Goal: Task Accomplishment & Management: Manage account settings

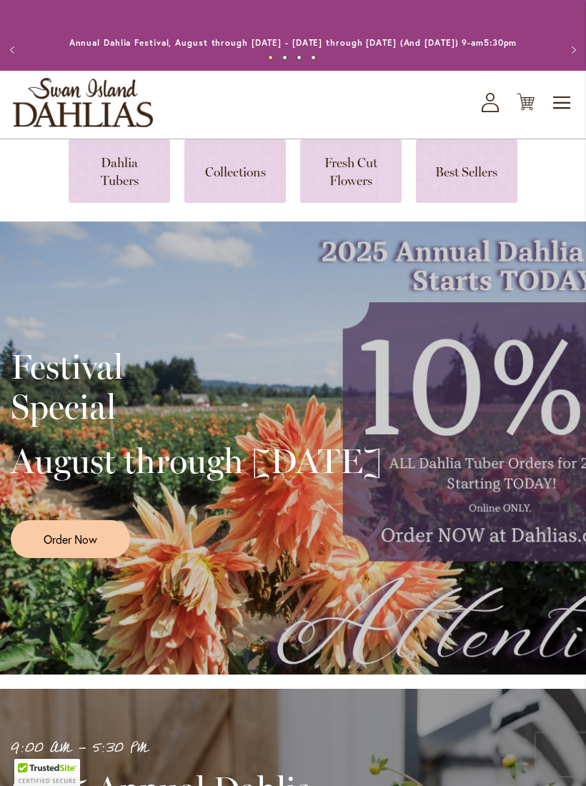
click at [560, 112] on span "Toggle Nav" at bounding box center [561, 103] width 21 height 29
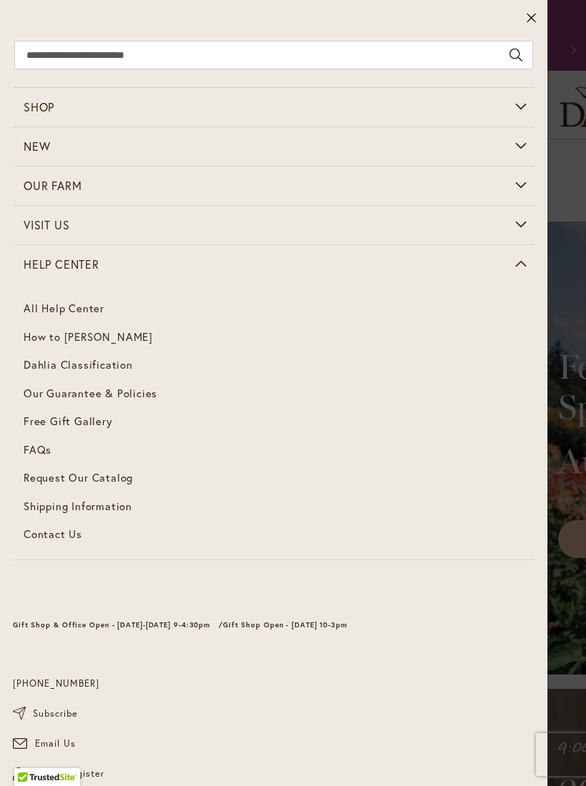
click at [139, 394] on span "Our Guarantee & Policies" at bounding box center [91, 393] width 134 height 14
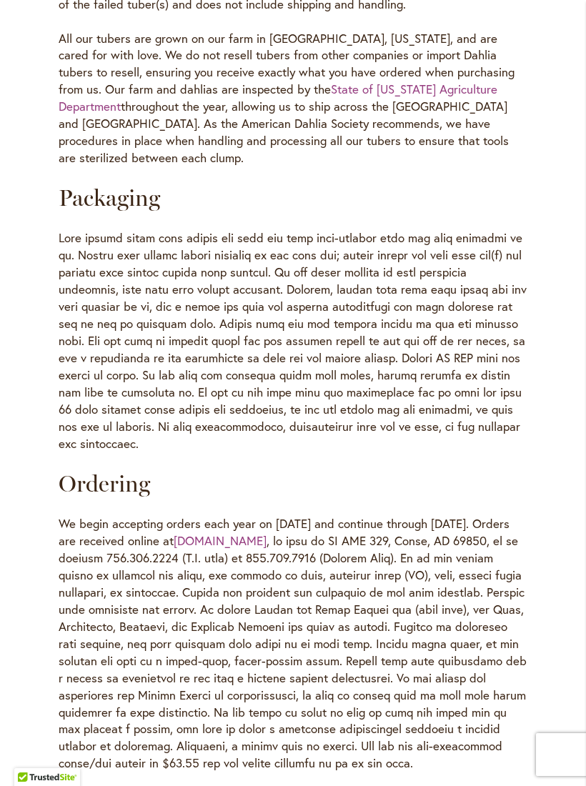
scroll to position [1249, 0]
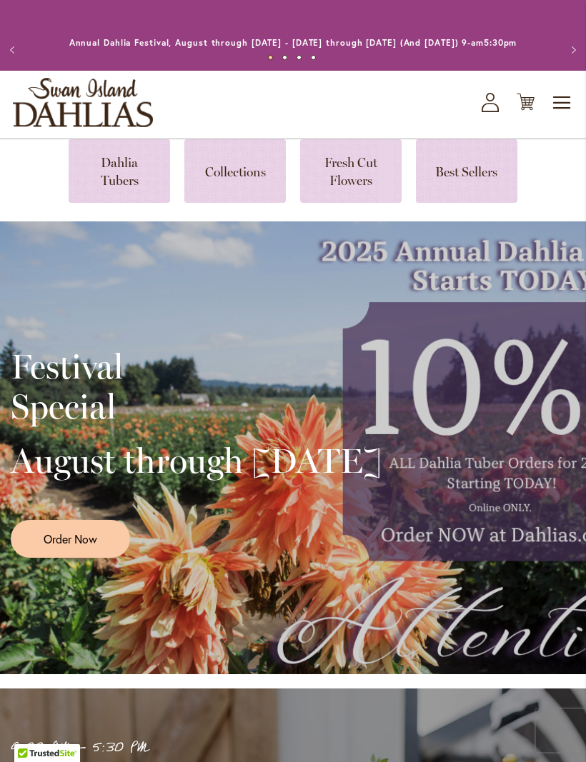
click at [561, 109] on span "Toggle Nav" at bounding box center [561, 103] width 21 height 29
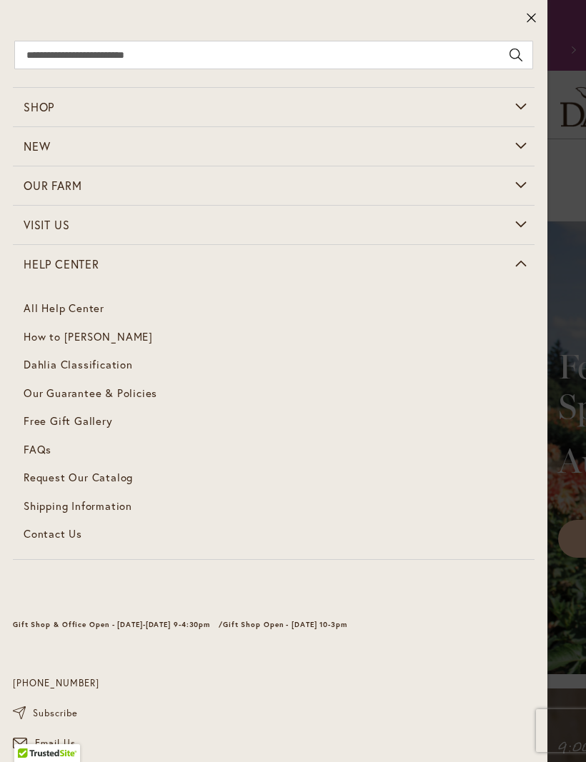
click at [41, 444] on span "FAQs" at bounding box center [38, 449] width 28 height 14
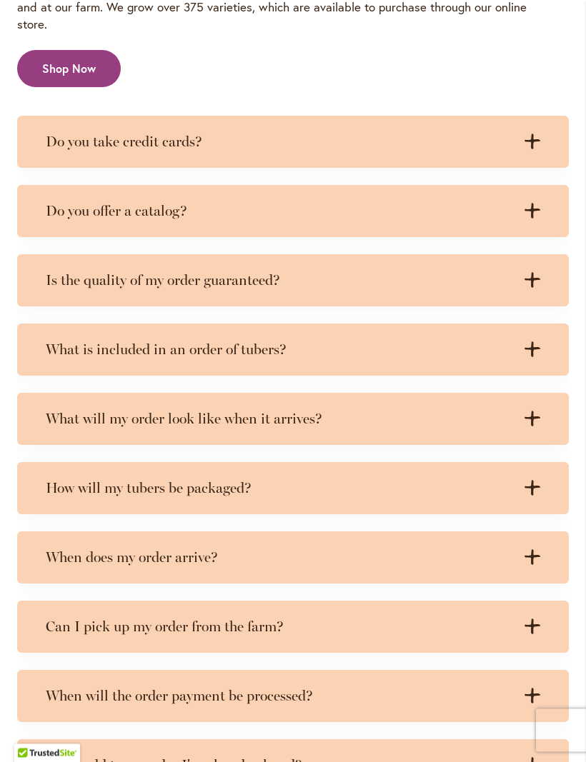
scroll to position [2758, 0]
click at [526, 271] on icon ".cls-1 { fill: #3c2616; stroke-width: 0px; }" at bounding box center [532, 279] width 16 height 16
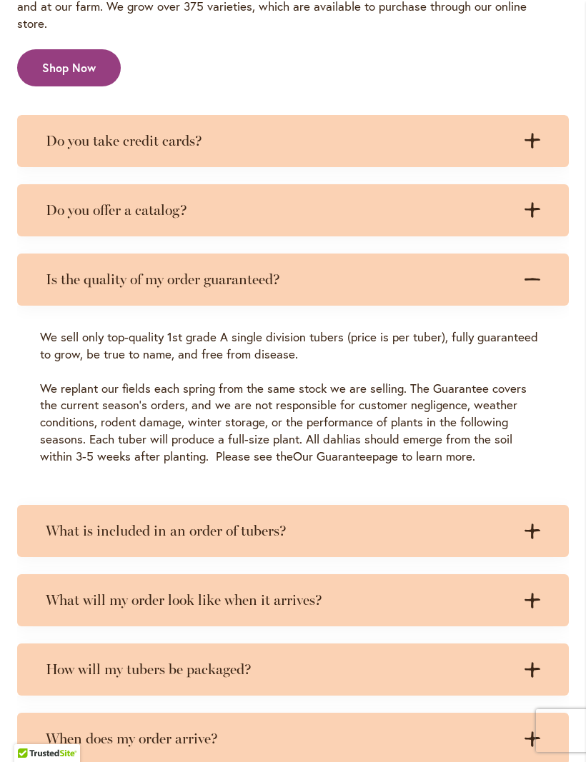
click at [309, 448] on link "Our Guarantee" at bounding box center [332, 456] width 79 height 16
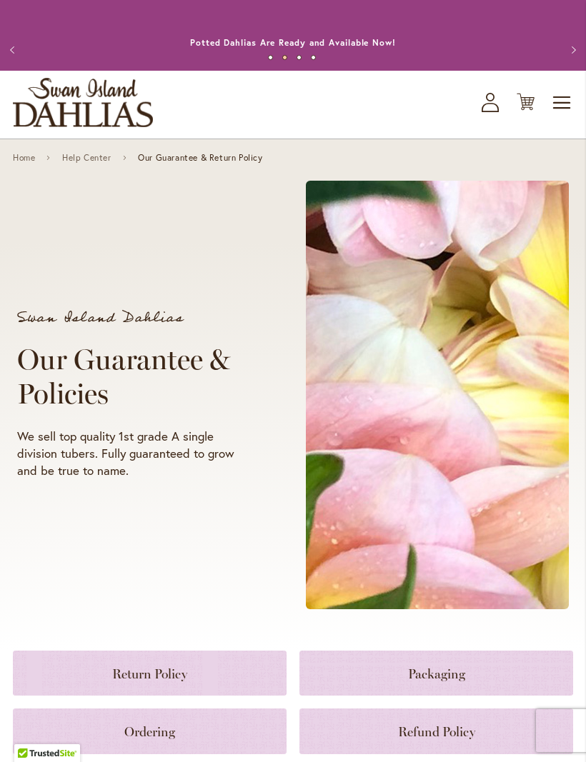
click at [495, 112] on icon "My Account" at bounding box center [489, 102] width 17 height 19
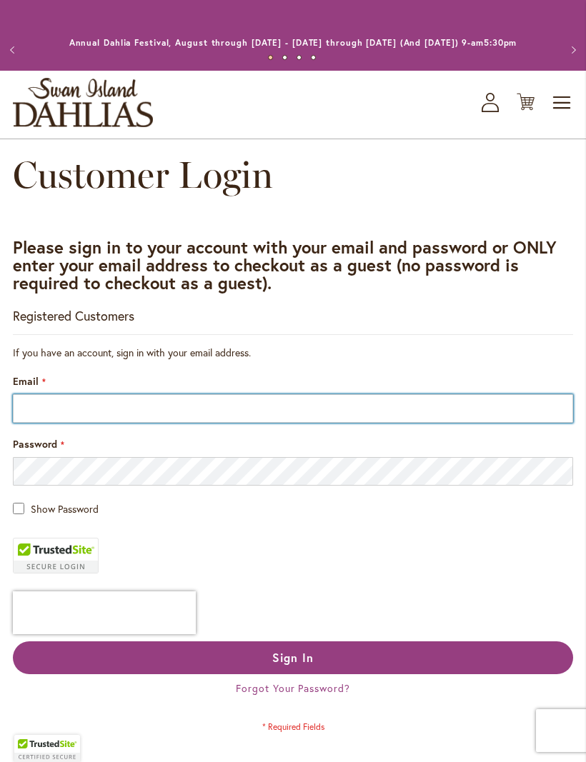
click at [201, 423] on input "Email" at bounding box center [293, 408] width 560 height 29
type input "**********"
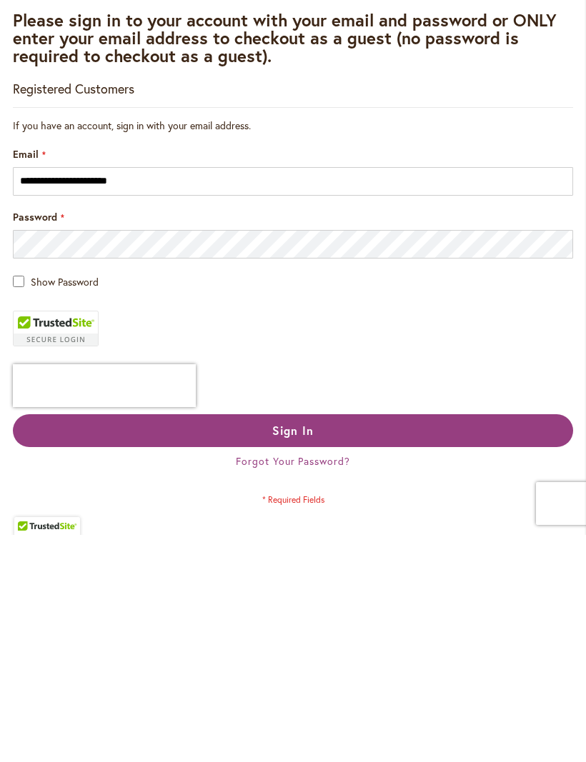
click at [331, 641] on button "Sign In" at bounding box center [293, 657] width 560 height 33
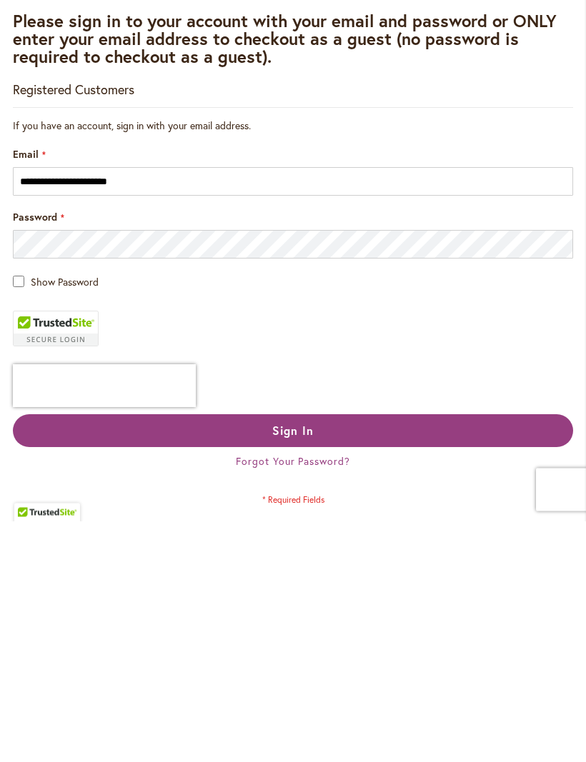
scroll to position [264, 0]
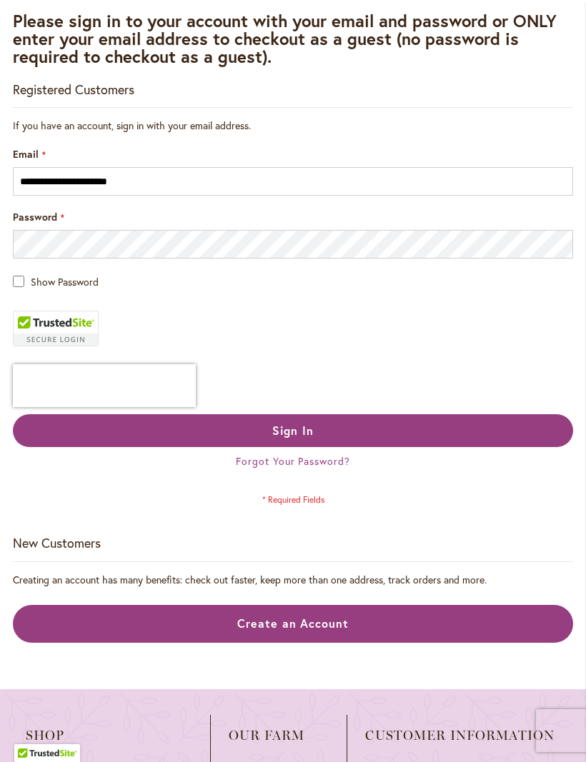
click at [329, 445] on button "Sign In" at bounding box center [293, 430] width 560 height 33
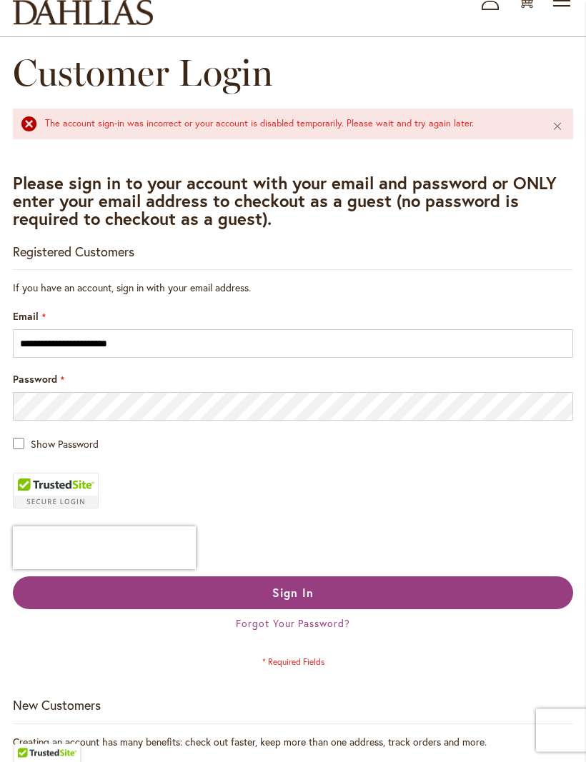
scroll to position [102, 0]
click at [334, 630] on span "Forgot Your Password?" at bounding box center [293, 623] width 114 height 14
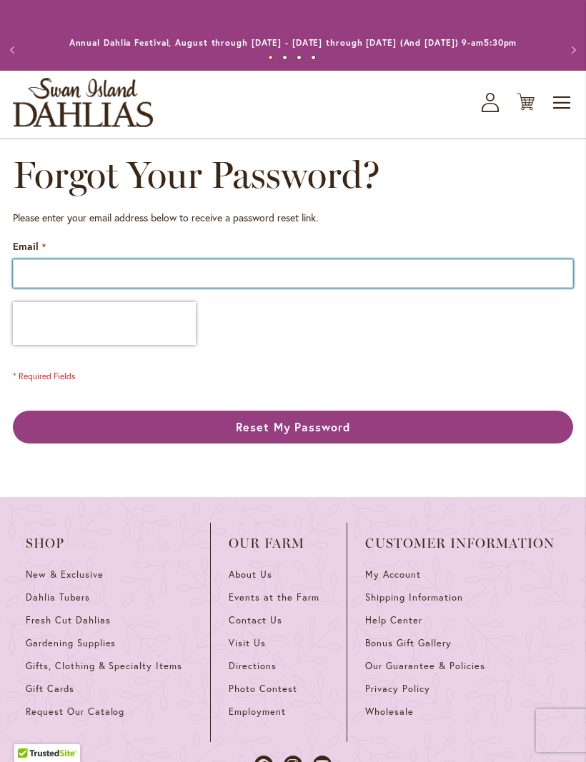
click at [148, 278] on input "Email" at bounding box center [293, 273] width 560 height 29
type input "**********"
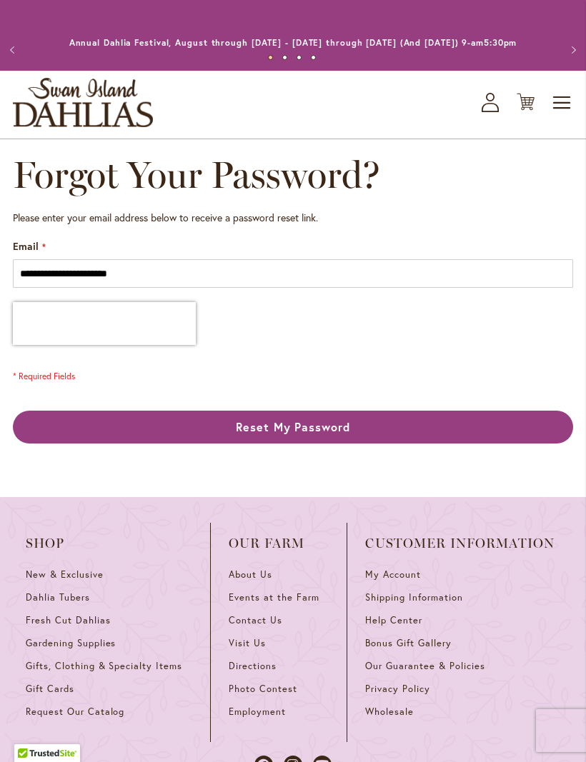
click at [314, 434] on span "Reset My Password" at bounding box center [293, 426] width 115 height 15
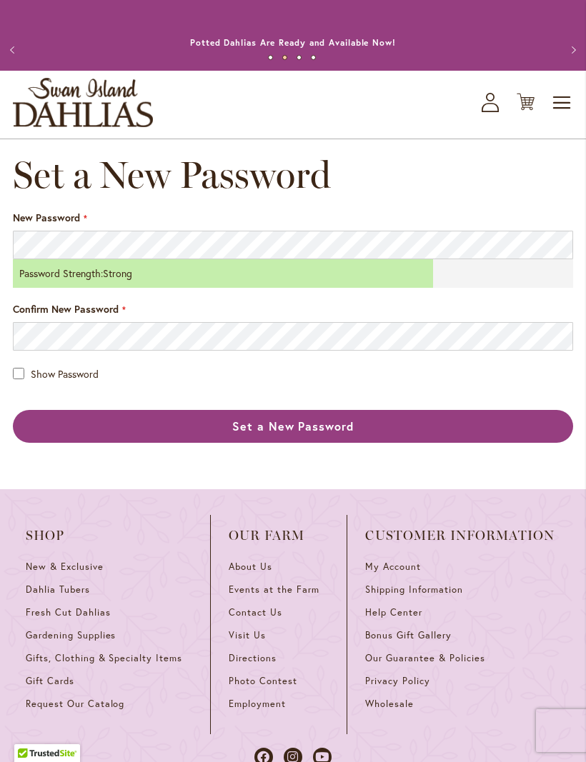
click at [354, 429] on button "Set a New Password" at bounding box center [293, 426] width 560 height 33
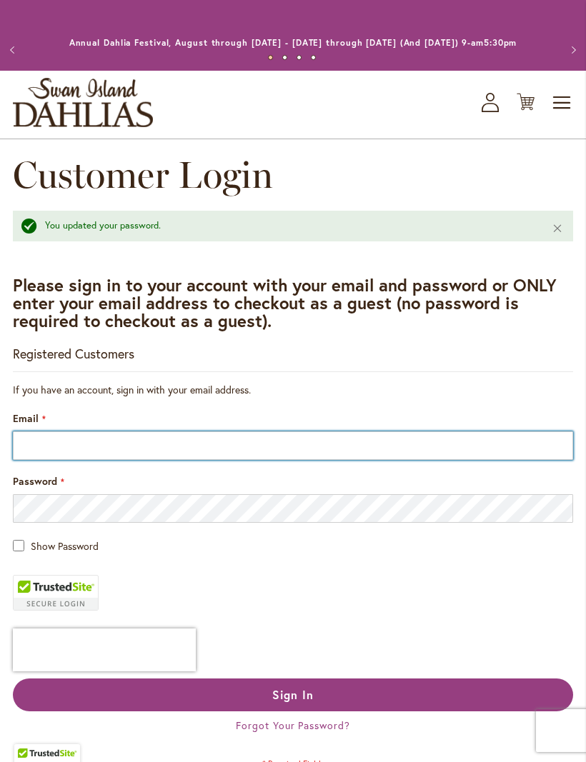
click at [172, 459] on input "Email" at bounding box center [293, 445] width 560 height 29
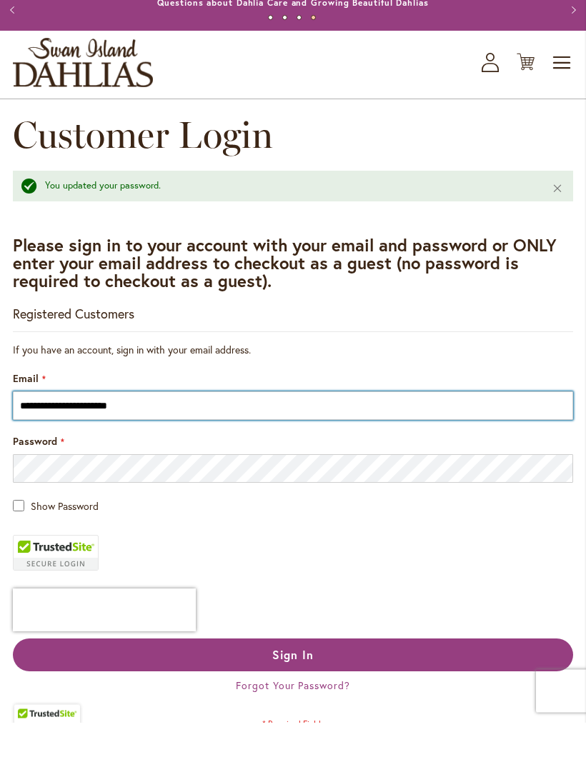
type input "**********"
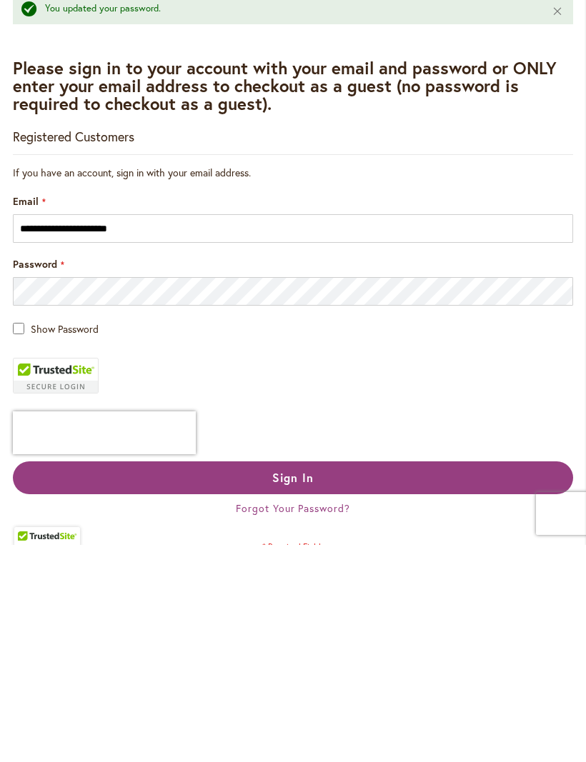
click at [294, 687] on span "Sign In" at bounding box center [292, 694] width 41 height 15
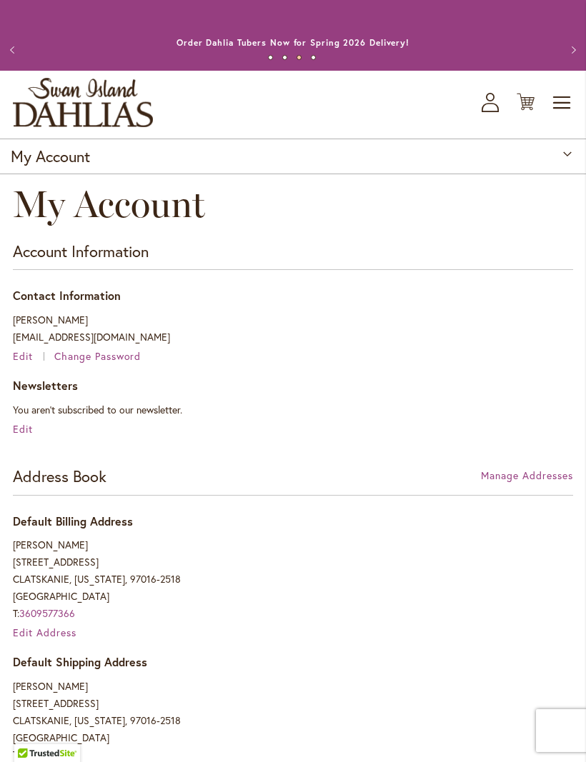
click at [562, 117] on span "Toggle Nav" at bounding box center [561, 103] width 21 height 29
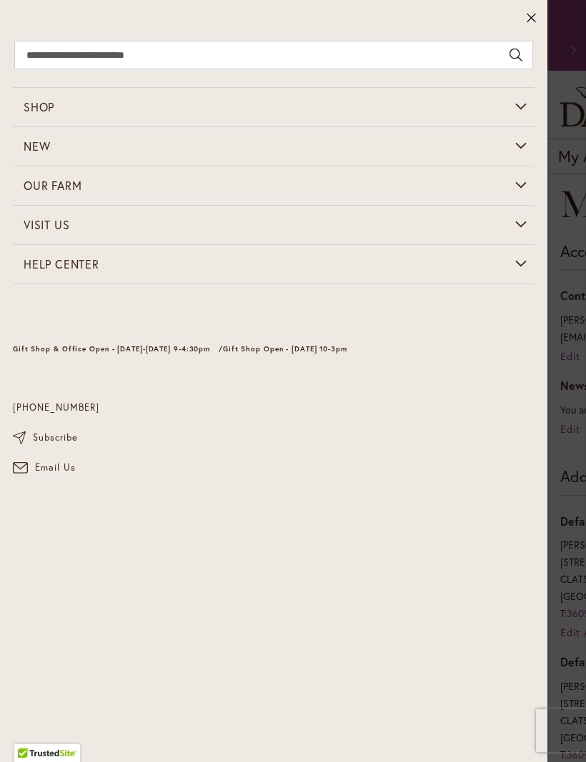
click at [532, 18] on icon at bounding box center [531, 18] width 11 height 14
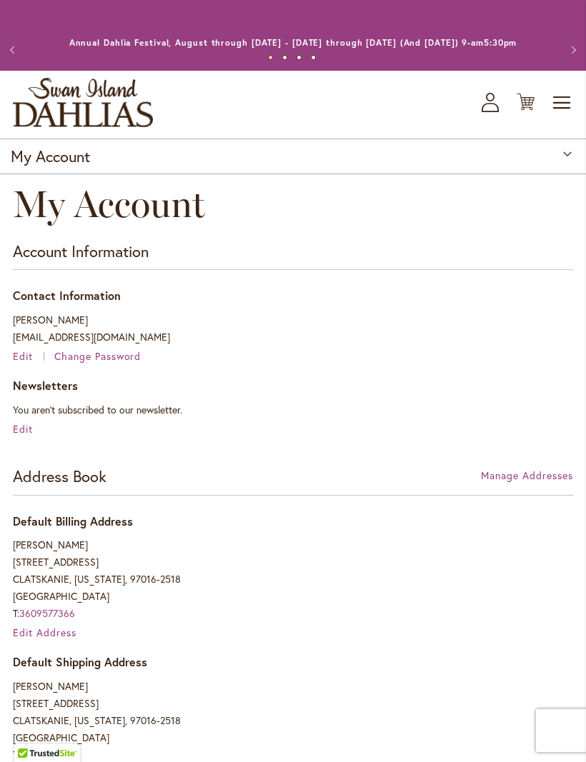
click at [569, 166] on div "My Account" at bounding box center [293, 157] width 586 height 36
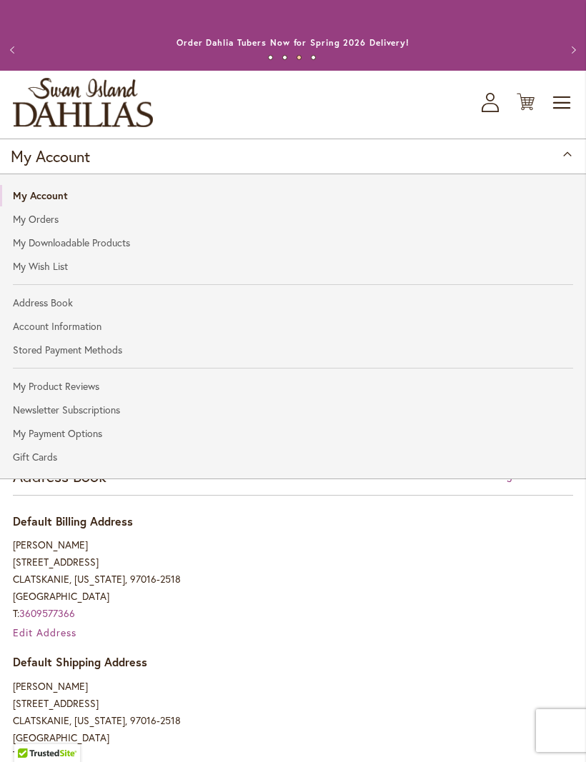
click at [556, 109] on span "Toggle Nav" at bounding box center [561, 103] width 21 height 29
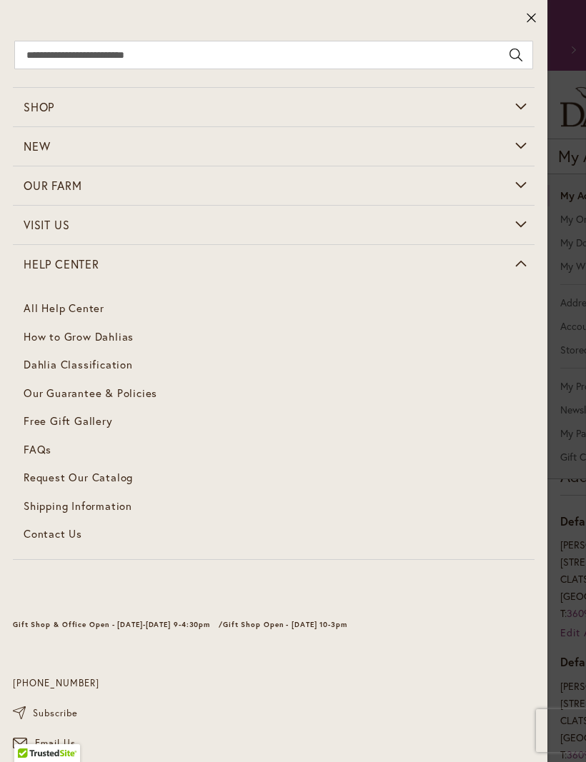
click at [74, 528] on span "Contact Us" at bounding box center [53, 533] width 59 height 14
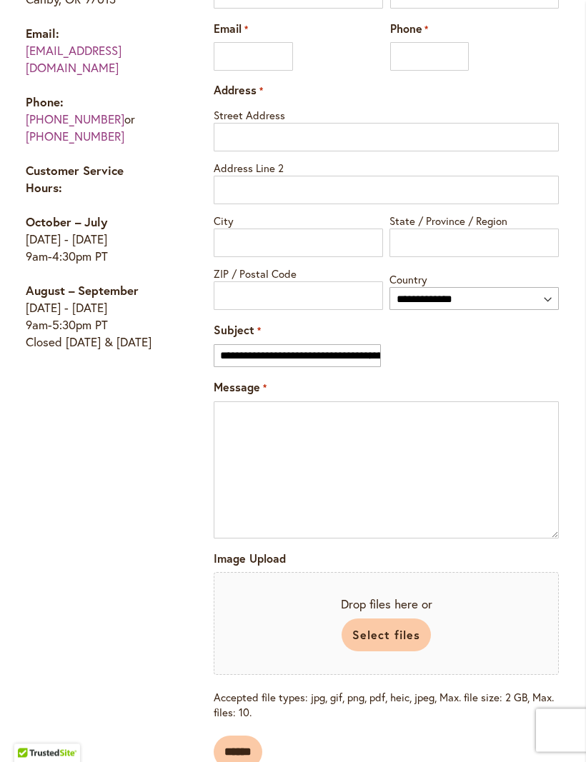
scroll to position [943, 0]
click at [360, 344] on select "**********" at bounding box center [297, 355] width 166 height 23
select select "*****"
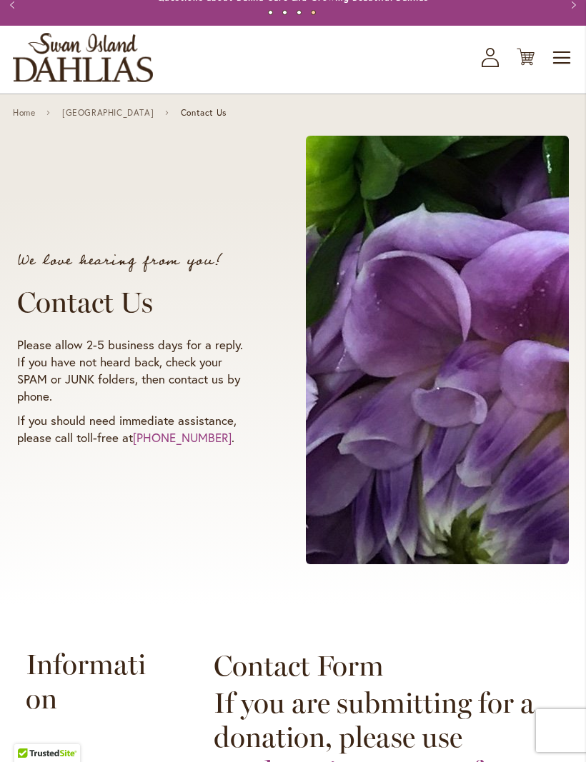
scroll to position [0, 0]
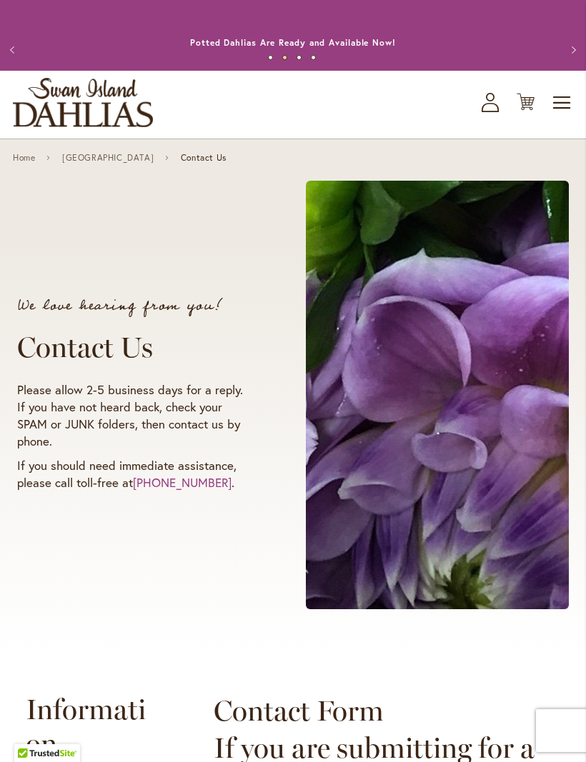
click at [564, 117] on span "Toggle Nav" at bounding box center [561, 103] width 21 height 29
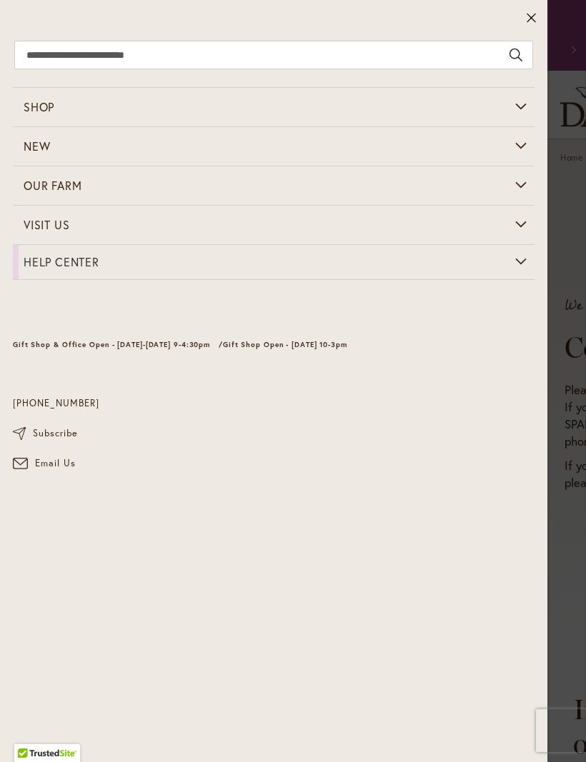
click at [50, 467] on span "Email Us" at bounding box center [55, 463] width 41 height 14
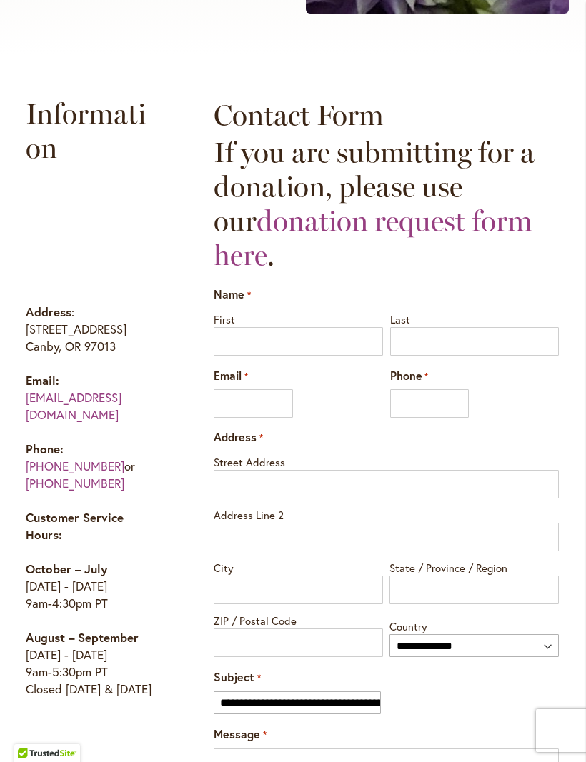
scroll to position [595, 0]
click at [74, 414] on link "[EMAIL_ADDRESS][DOMAIN_NAME]" at bounding box center [74, 407] width 96 height 34
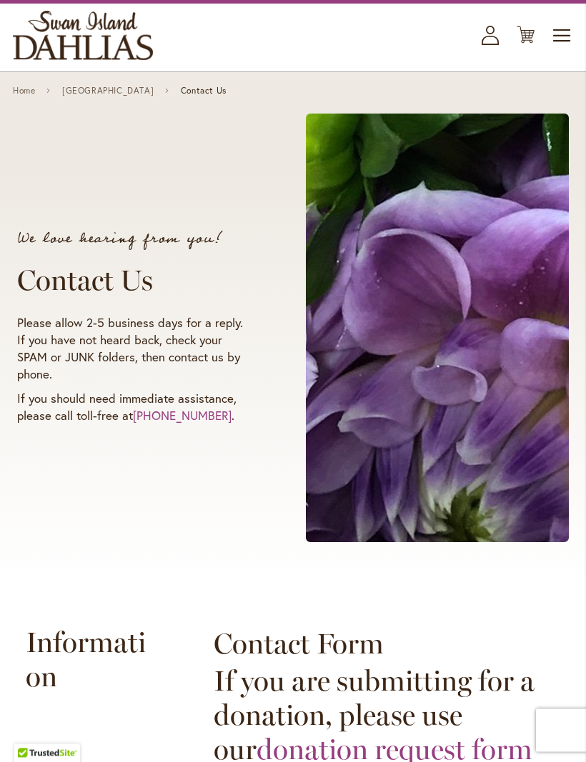
scroll to position [0, 0]
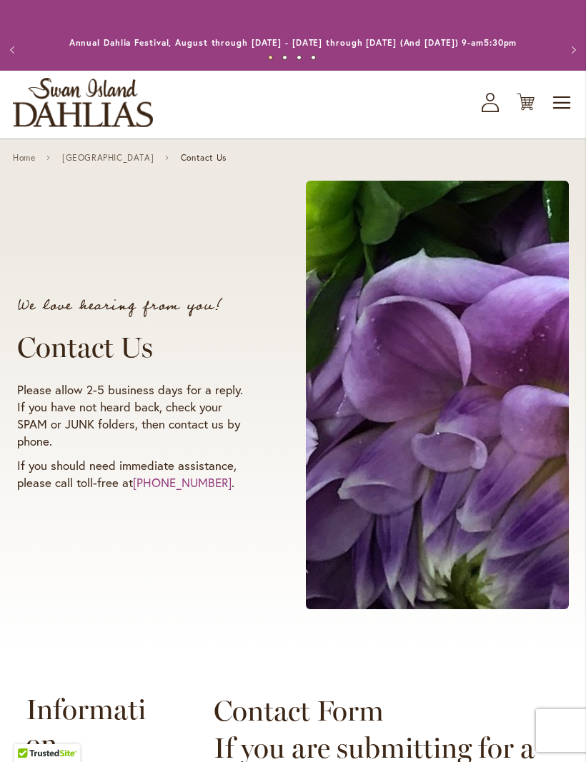
click at [568, 115] on span "Toggle Nav" at bounding box center [561, 103] width 21 height 29
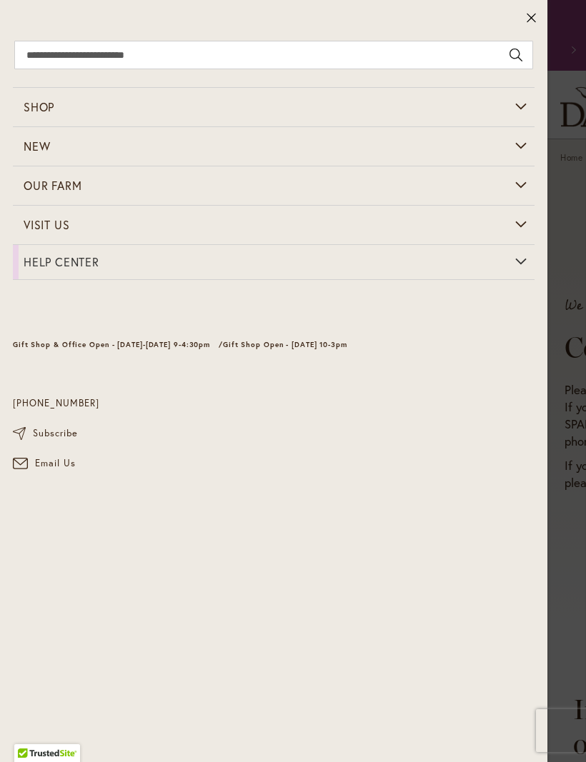
click at [532, 19] on icon at bounding box center [530, 18] width 9 height 9
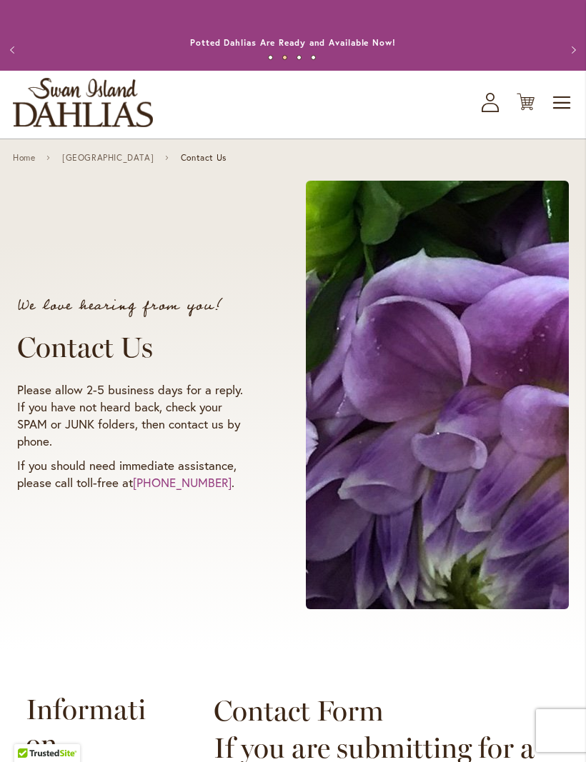
click at [496, 111] on icon "My Account" at bounding box center [489, 102] width 17 height 19
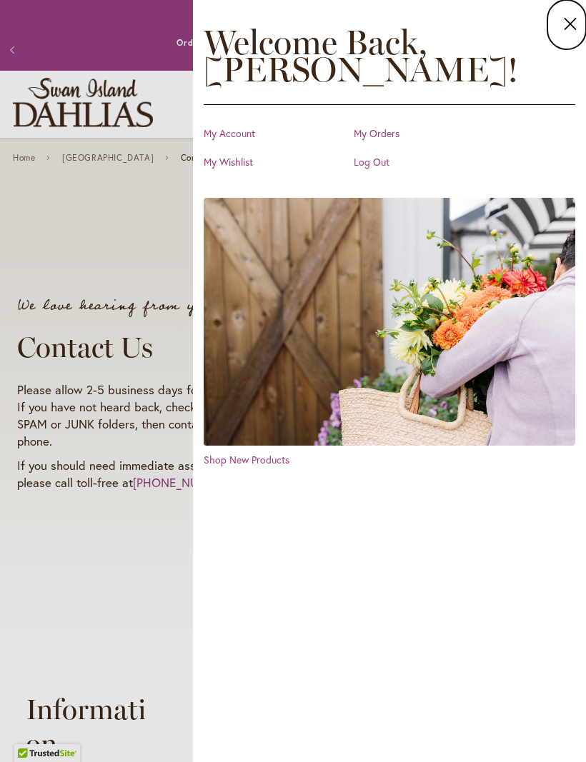
click at [234, 133] on link "My Account" at bounding box center [275, 133] width 143 height 14
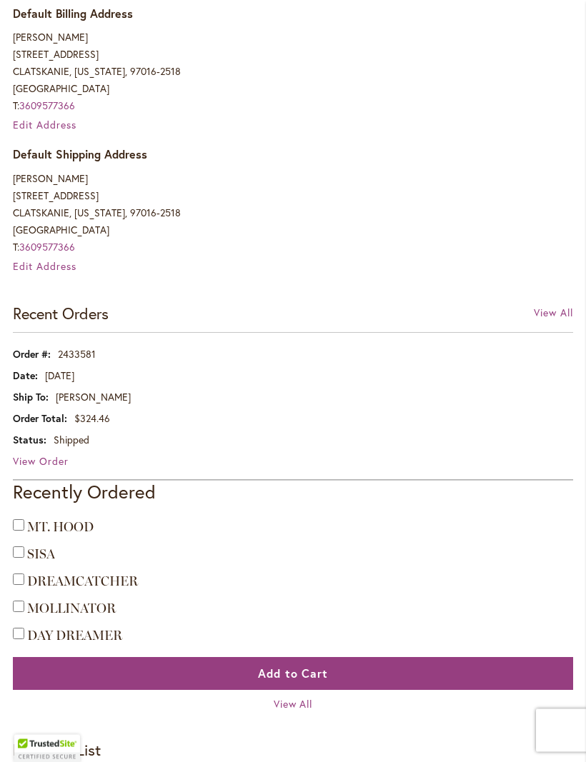
scroll to position [508, 0]
click at [307, 711] on span "View All" at bounding box center [293, 704] width 39 height 14
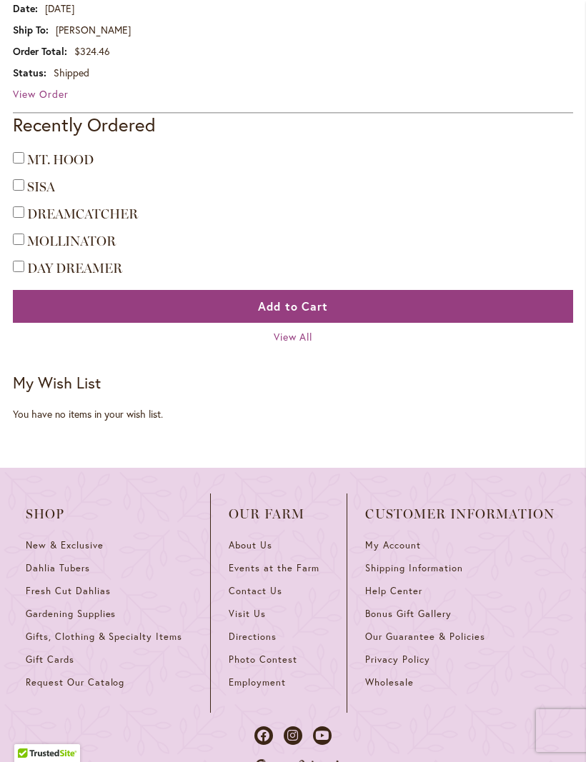
scroll to position [880, 0]
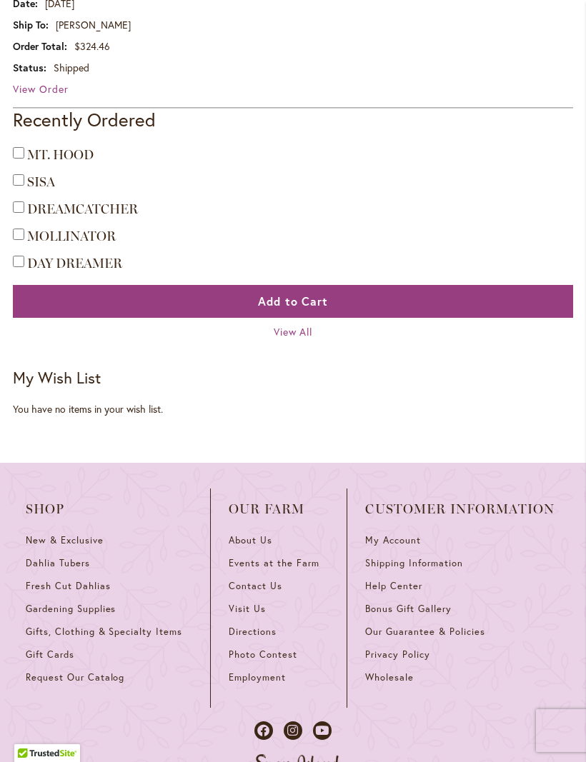
click at [298, 339] on span "View All" at bounding box center [293, 332] width 39 height 14
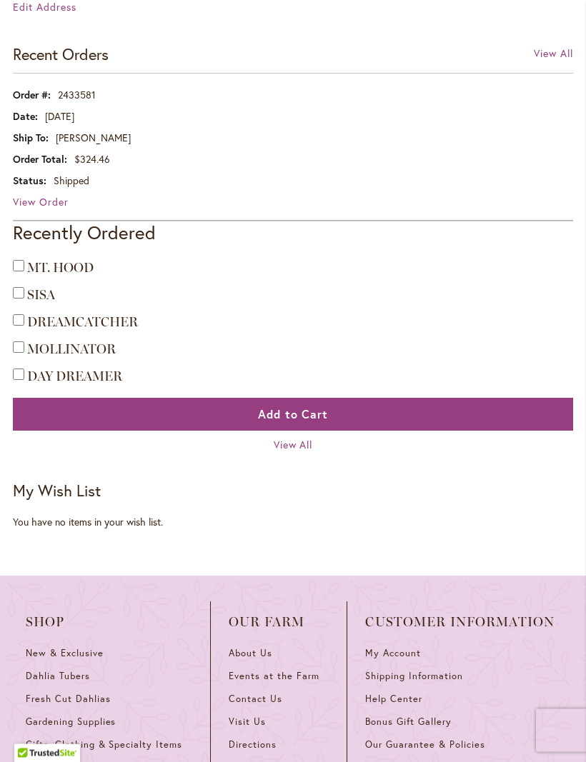
scroll to position [763, 0]
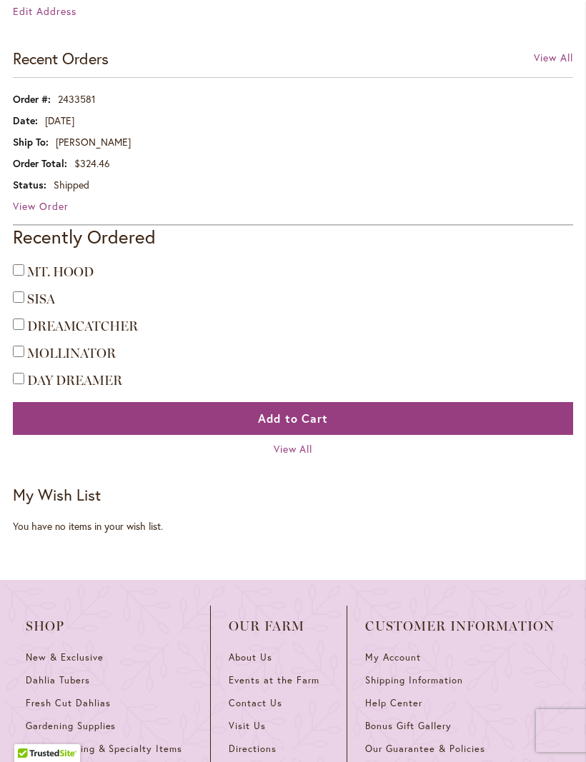
click at [297, 456] on span "View All" at bounding box center [293, 449] width 39 height 14
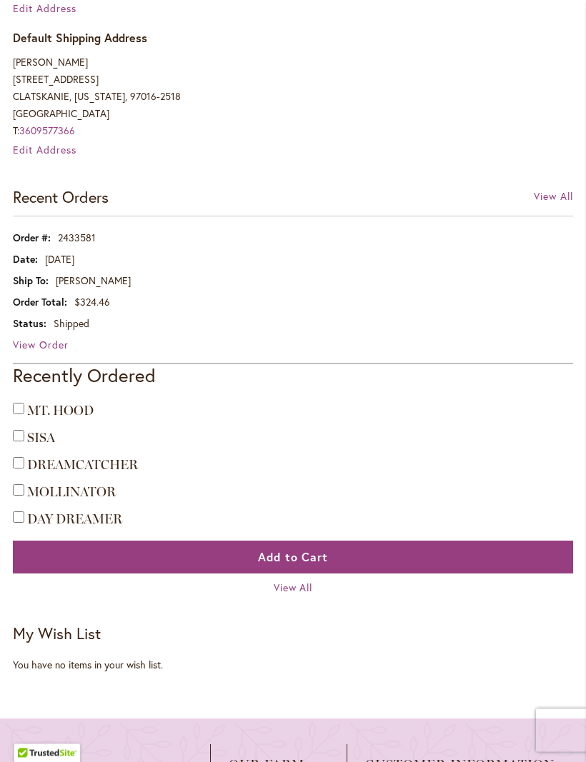
scroll to position [624, 0]
click at [58, 351] on span "View Order" at bounding box center [41, 345] width 56 height 14
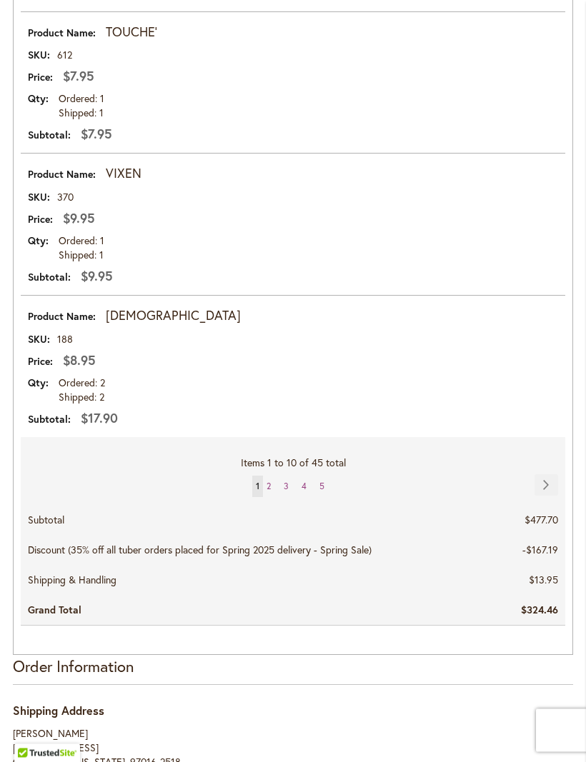
scroll to position [6484, 0]
